Goal: Information Seeking & Learning: Learn about a topic

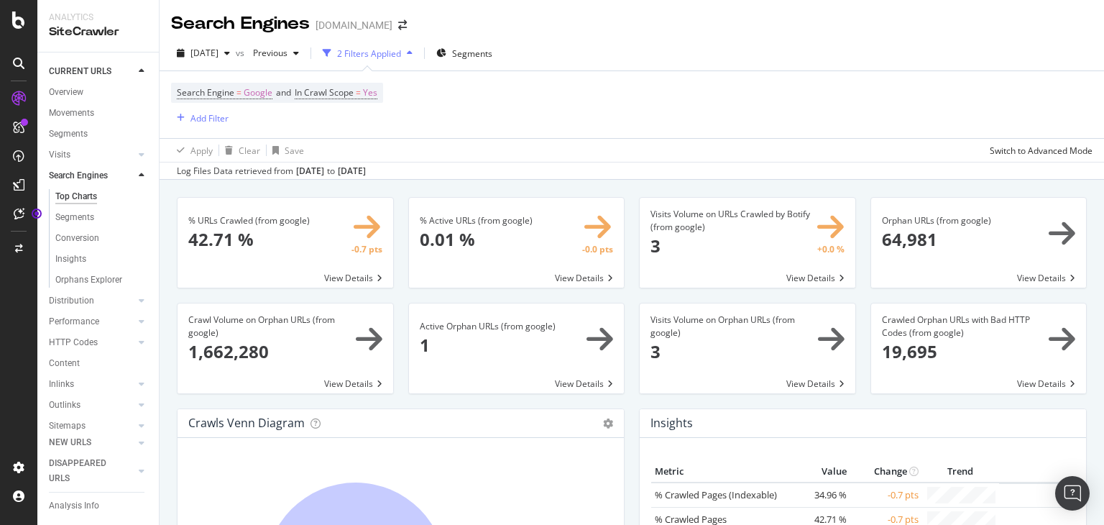
scroll to position [638, 0]
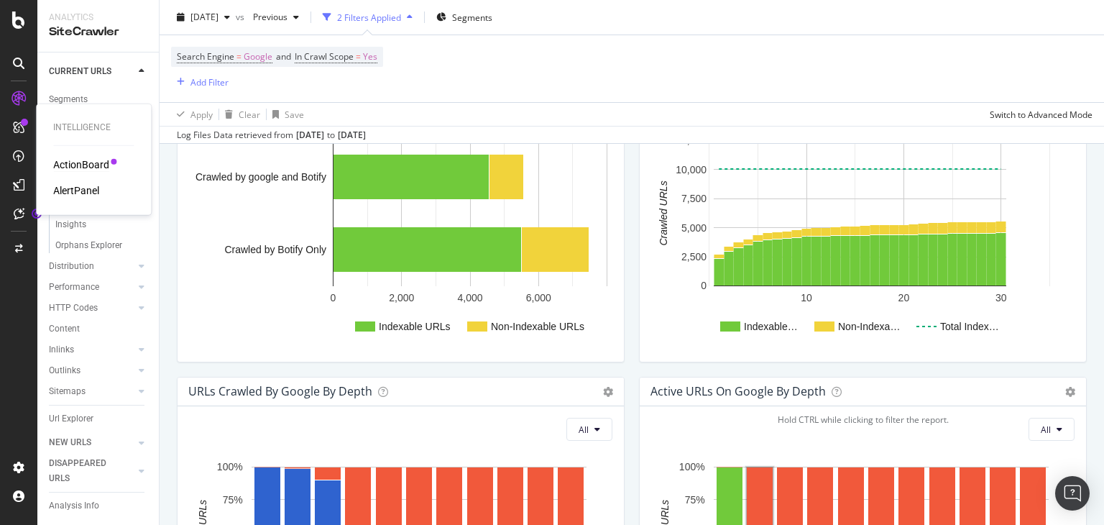
click at [60, 170] on div "ActionBoard" at bounding box center [81, 164] width 56 height 14
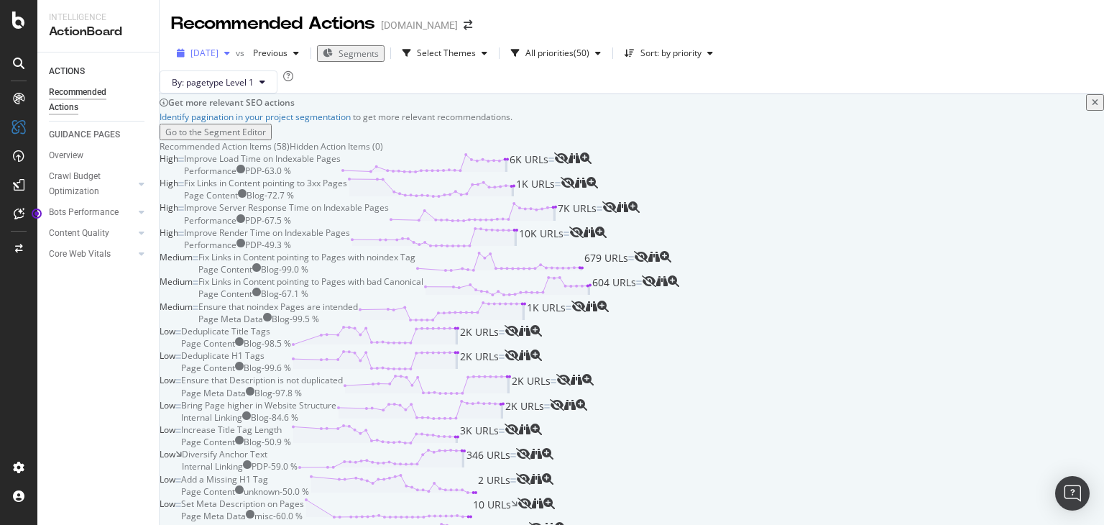
click at [219, 50] on span "[DATE]" at bounding box center [205, 53] width 28 height 12
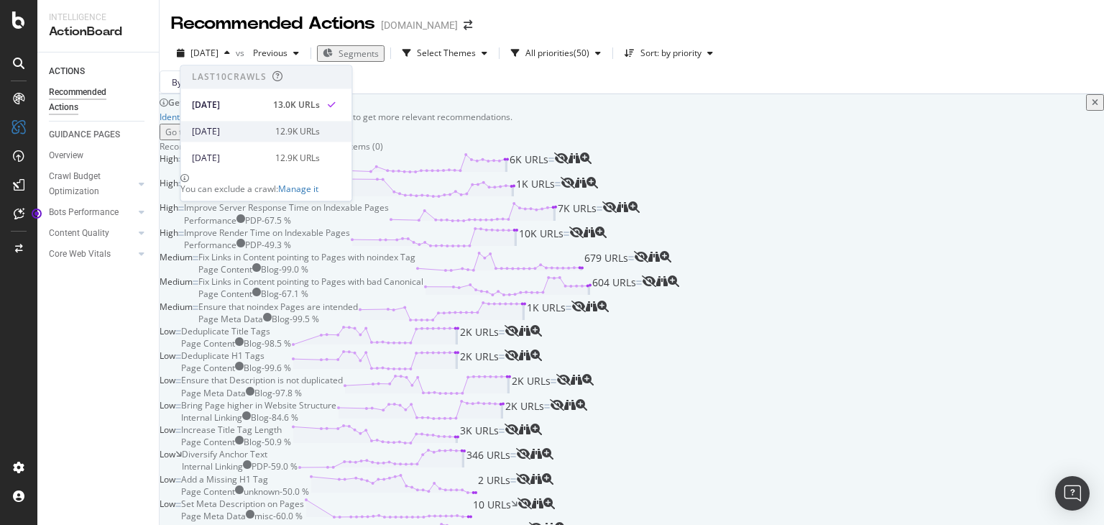
click at [267, 127] on div "[DATE] 12.9K URLs" at bounding box center [256, 131] width 128 height 13
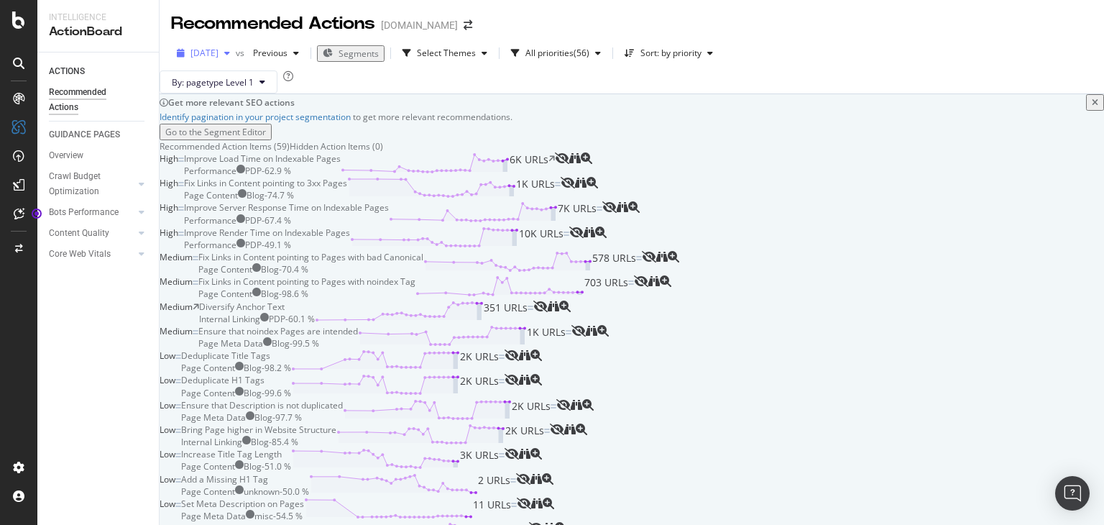
click at [236, 55] on div "button" at bounding box center [227, 53] width 17 height 9
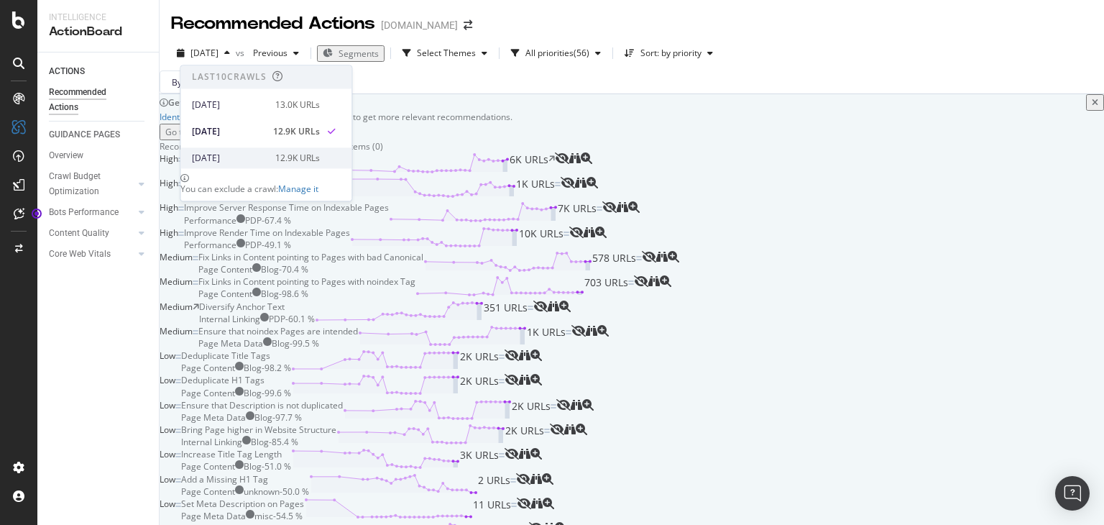
click at [254, 156] on div "[DATE]" at bounding box center [229, 158] width 75 height 13
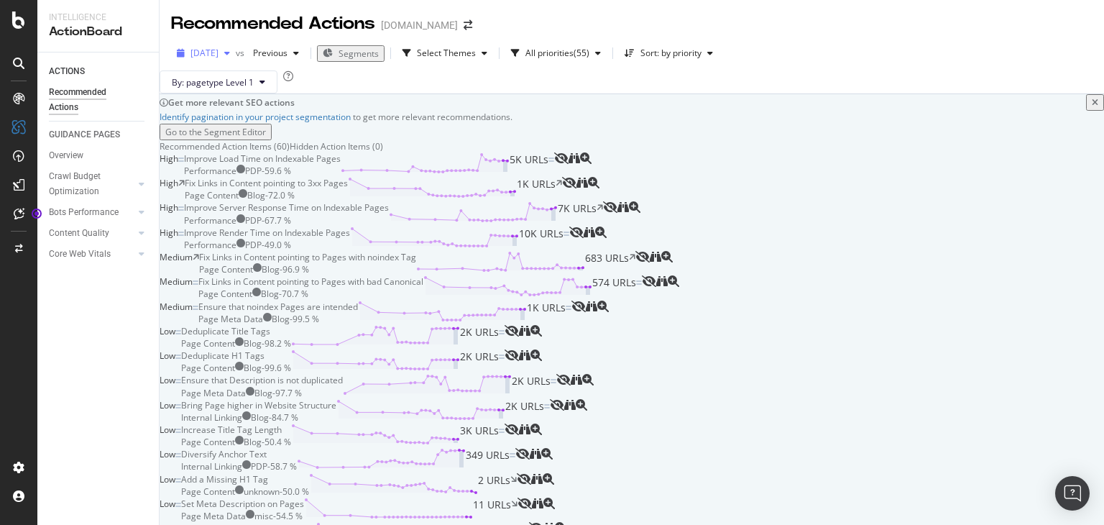
click at [219, 57] on span "[DATE]" at bounding box center [205, 53] width 28 height 12
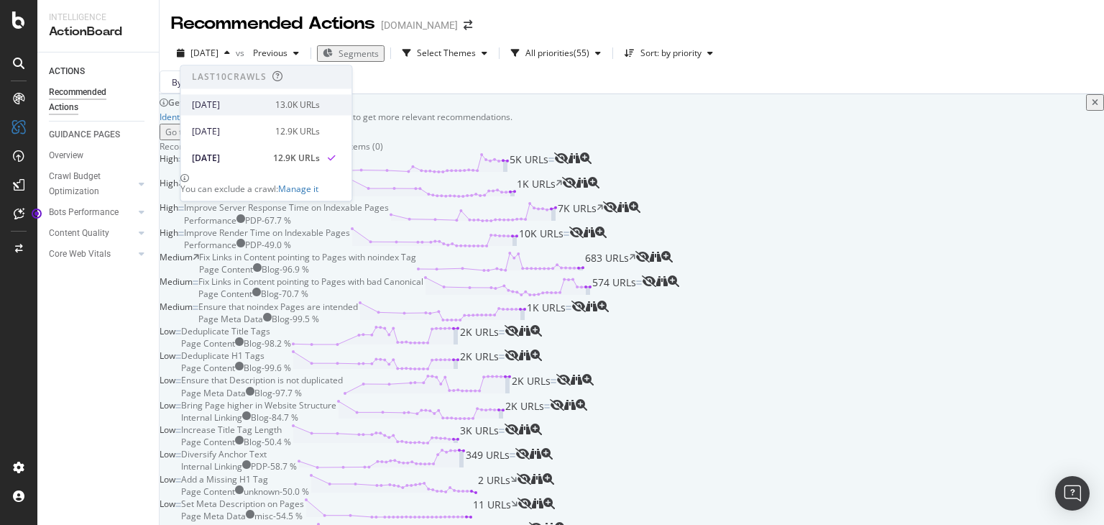
click at [250, 97] on div "[DATE] 13.0K URLs" at bounding box center [265, 104] width 171 height 21
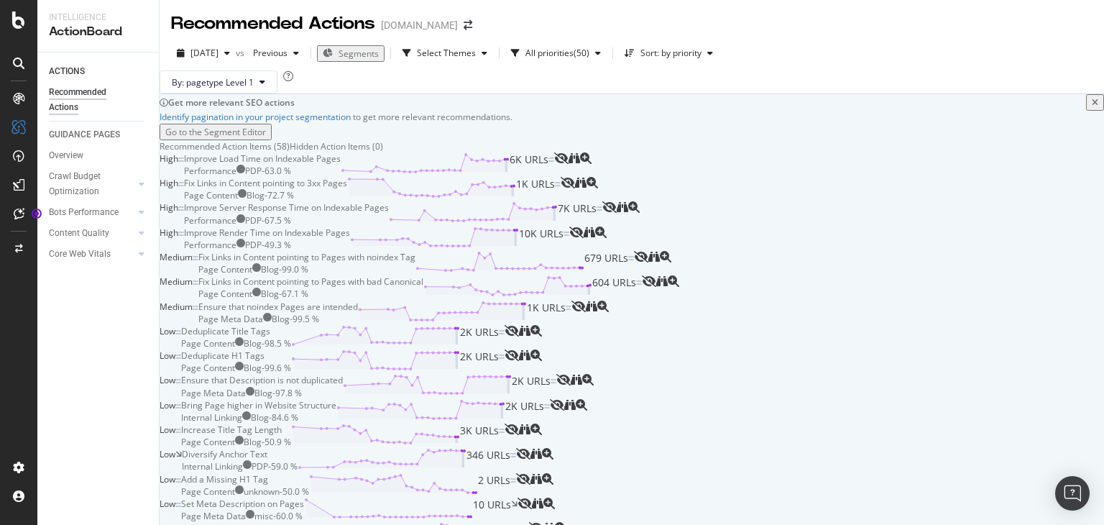
scroll to position [1541, 0]
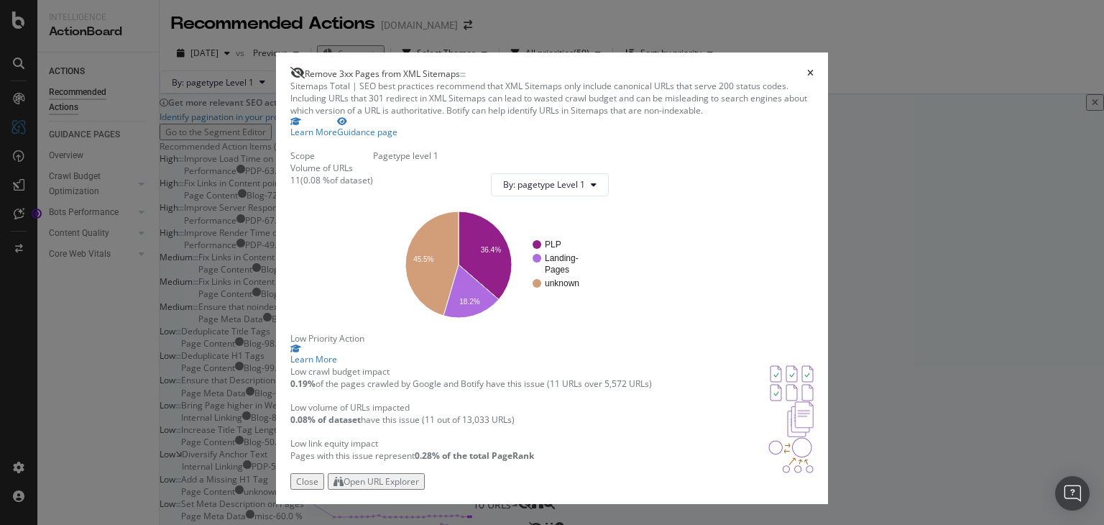
click at [814, 69] on icon "times" at bounding box center [810, 73] width 6 height 9
